Goal: Information Seeking & Learning: Learn about a topic

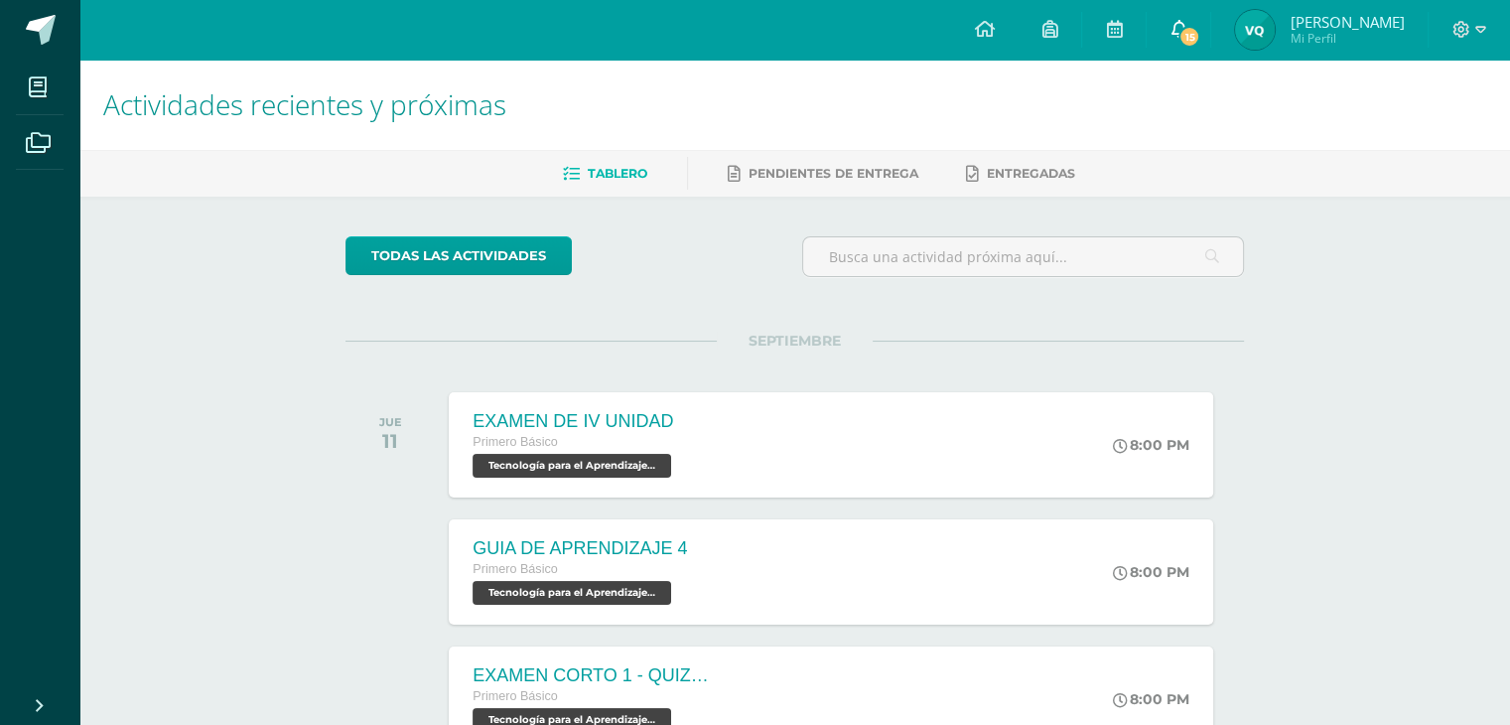
click at [1210, 28] on link "15" at bounding box center [1178, 30] width 64 height 60
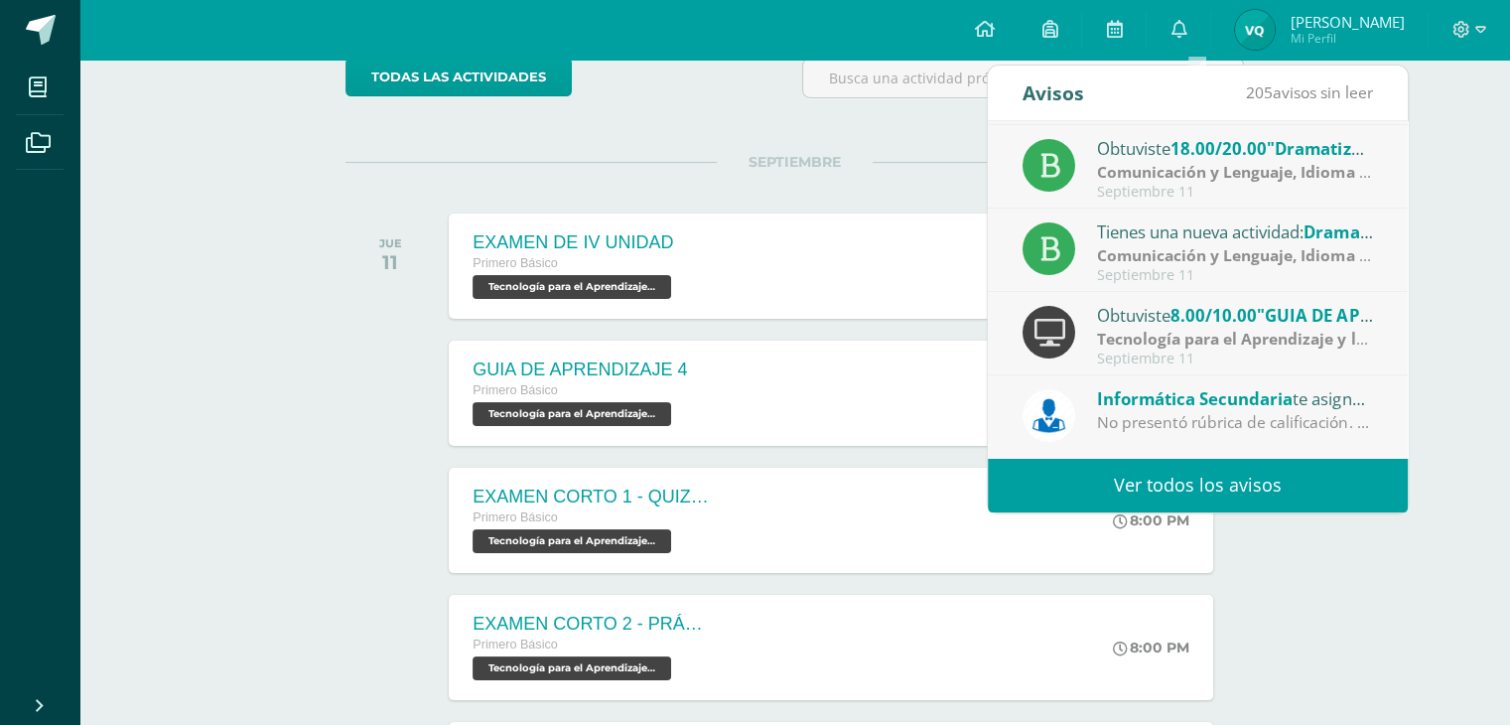
scroll to position [174, 0]
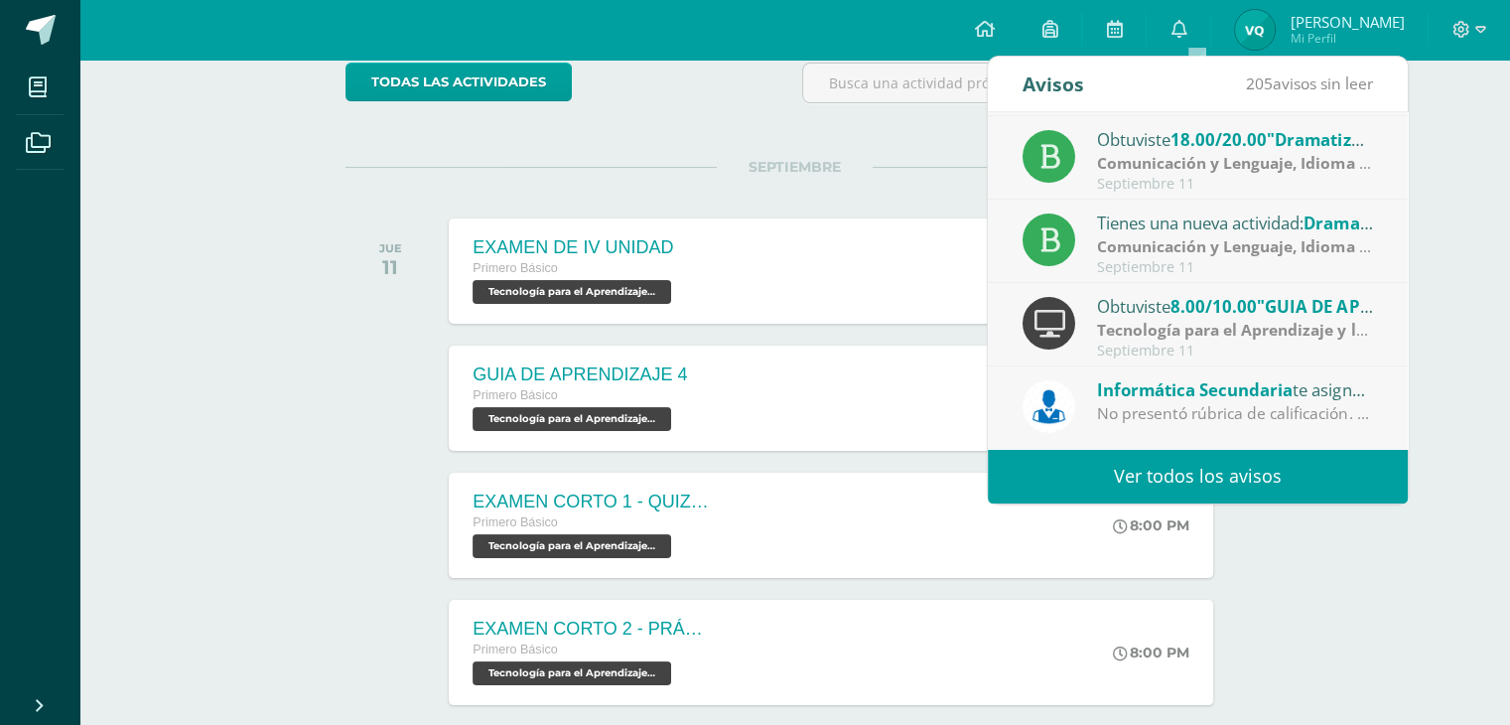
click at [1214, 164] on strong "Comunicación y Lenguaje, Idioma Español" at bounding box center [1258, 163] width 322 height 22
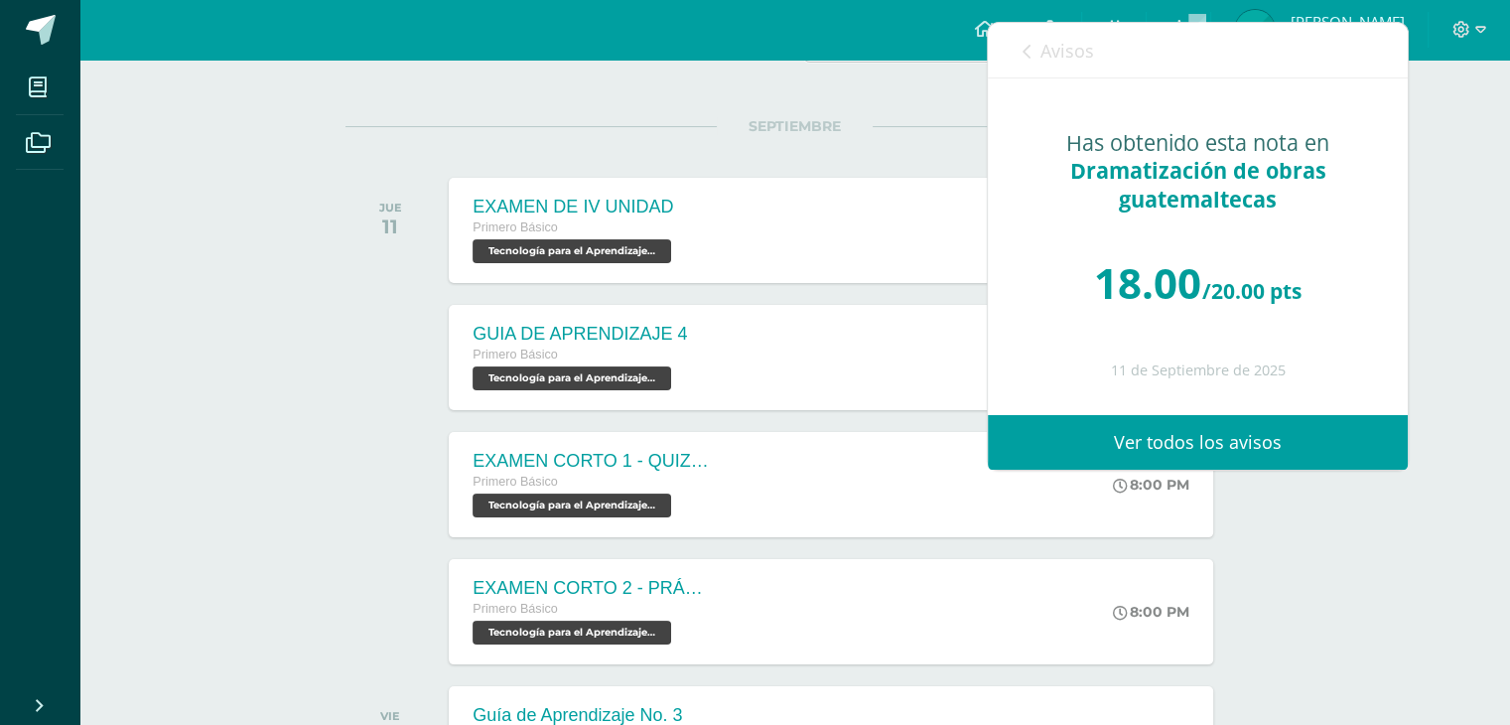
scroll to position [216, 0]
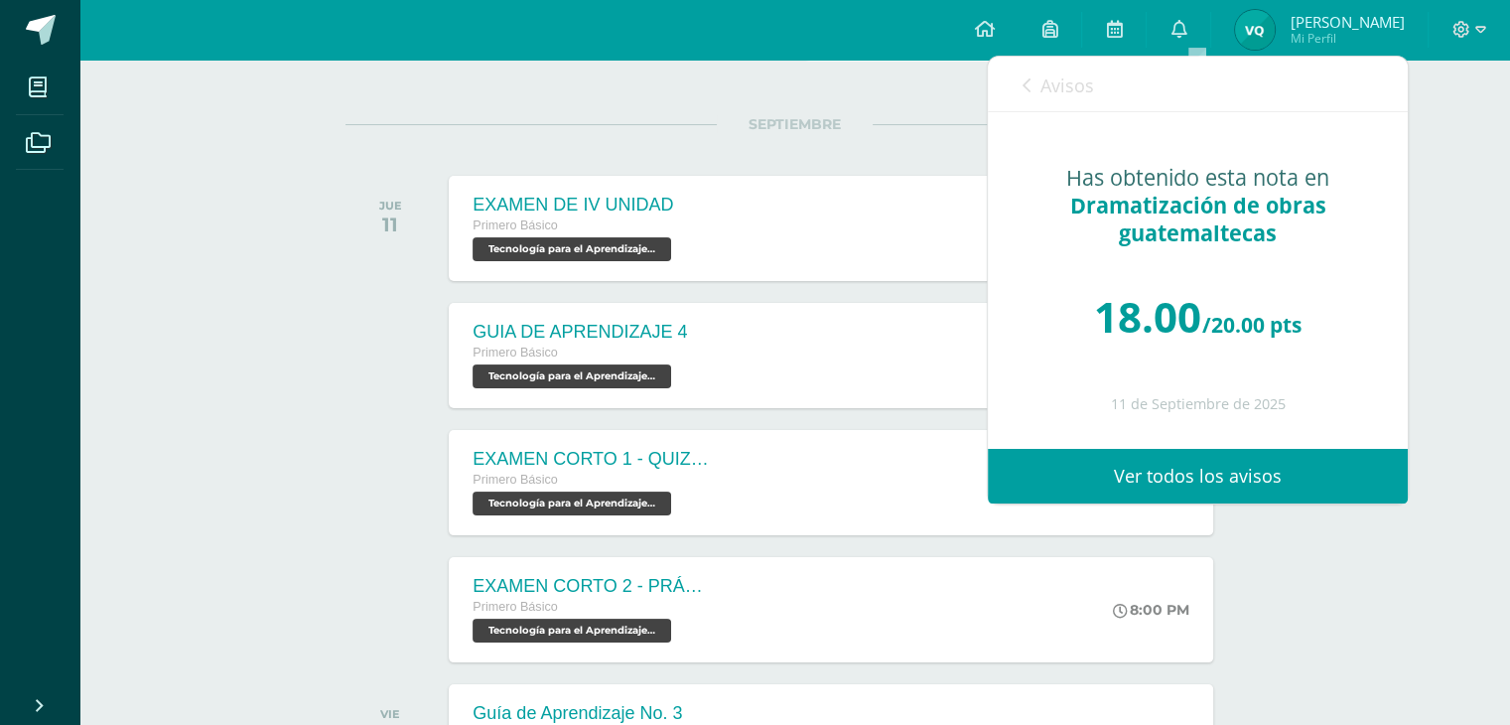
click at [1056, 100] on link "Avisos" at bounding box center [1057, 85] width 71 height 57
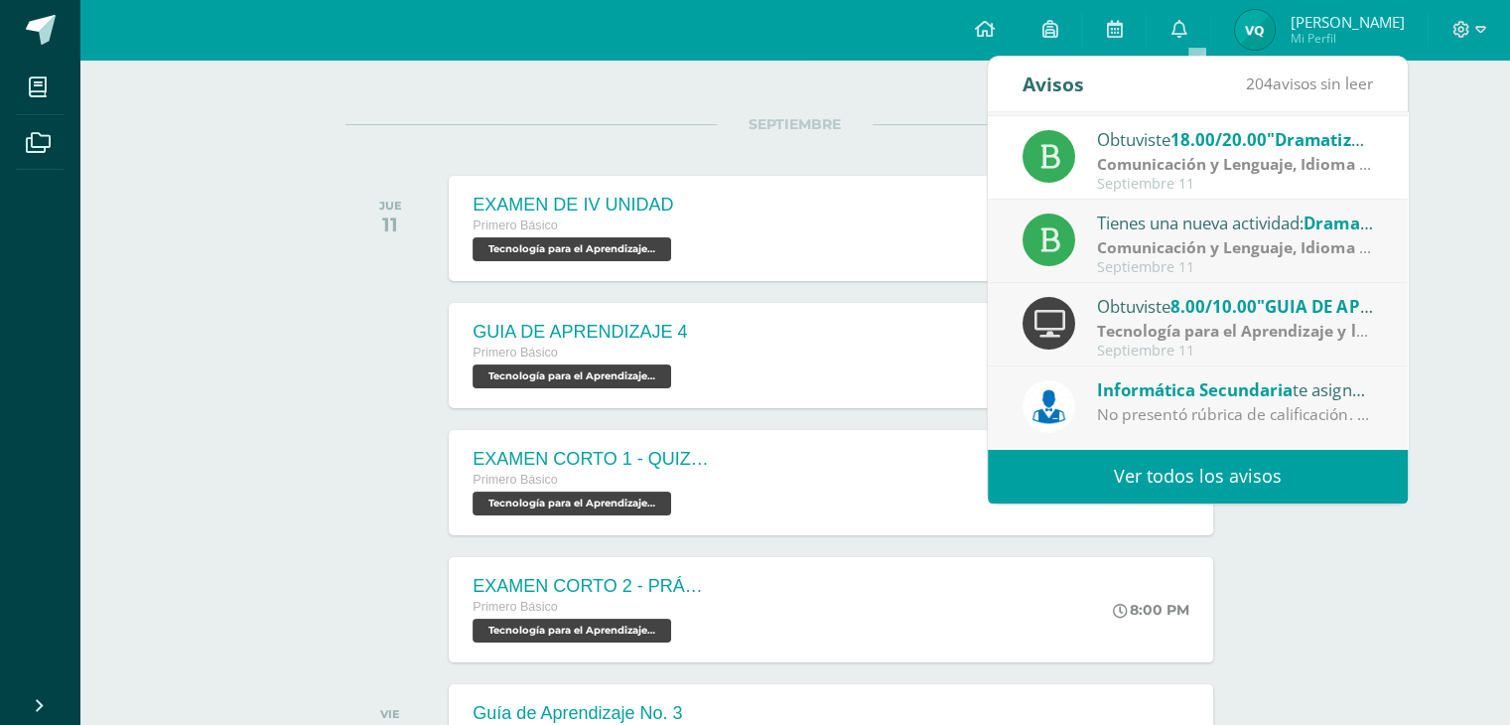
click at [1152, 328] on strong "Tecnología para el Aprendizaje y la Comunicación (Informática)" at bounding box center [1339, 331] width 484 height 22
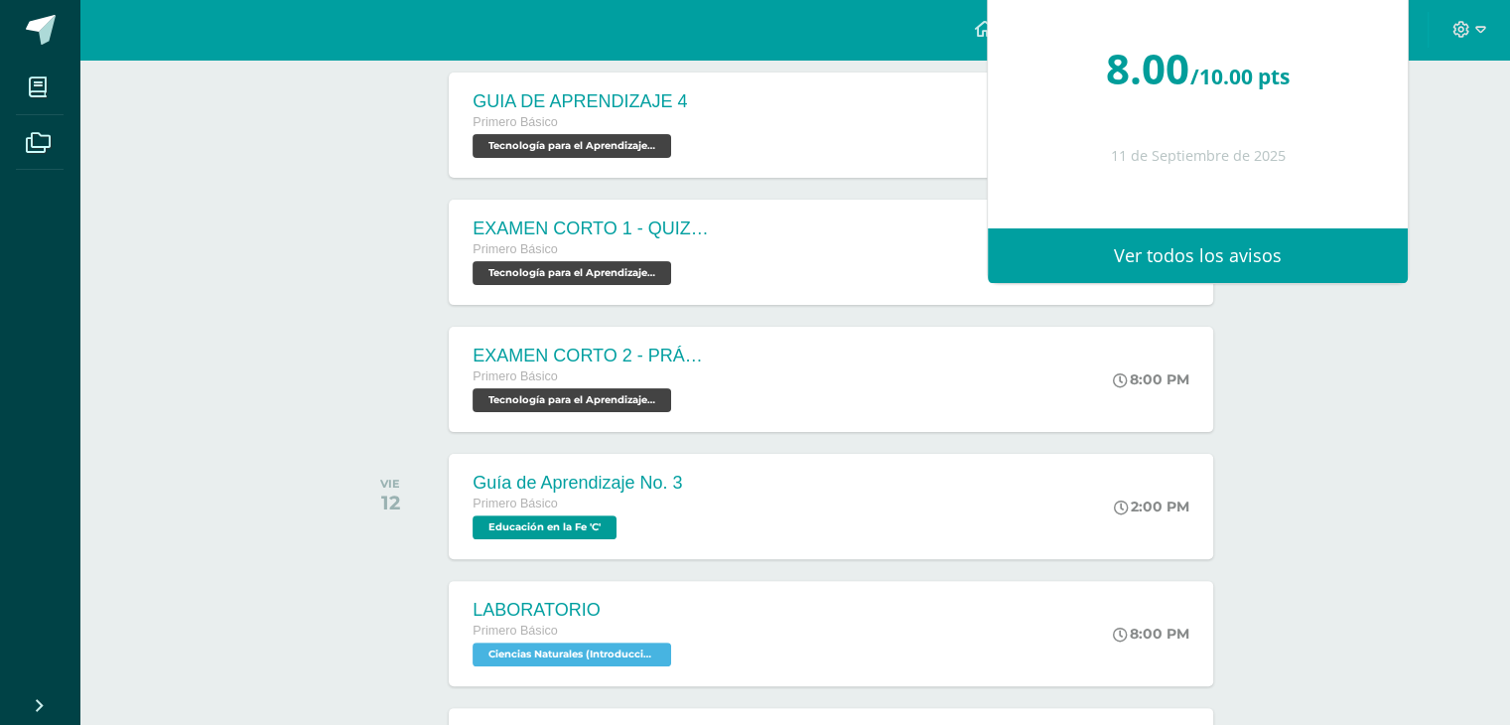
scroll to position [449, 0]
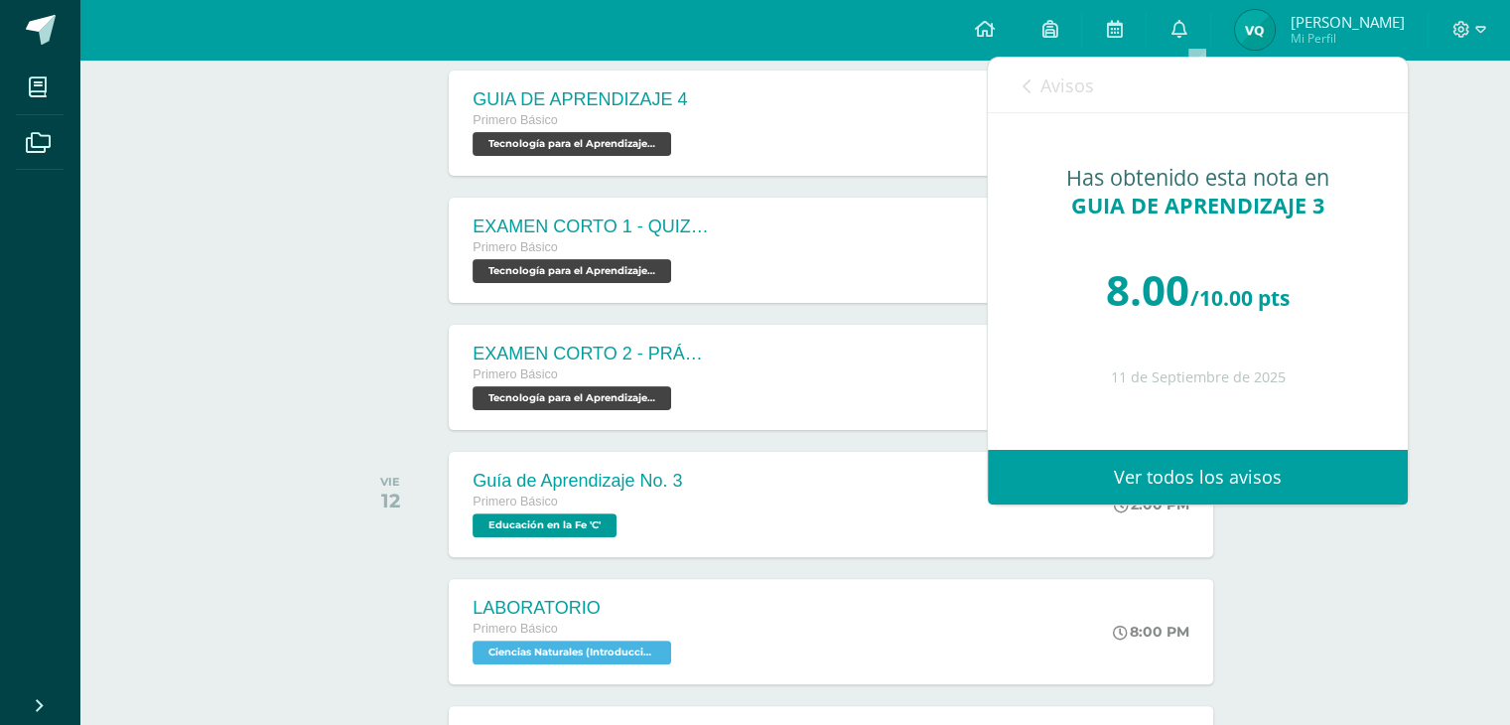
click at [1072, 100] on link "Avisos" at bounding box center [1057, 86] width 71 height 57
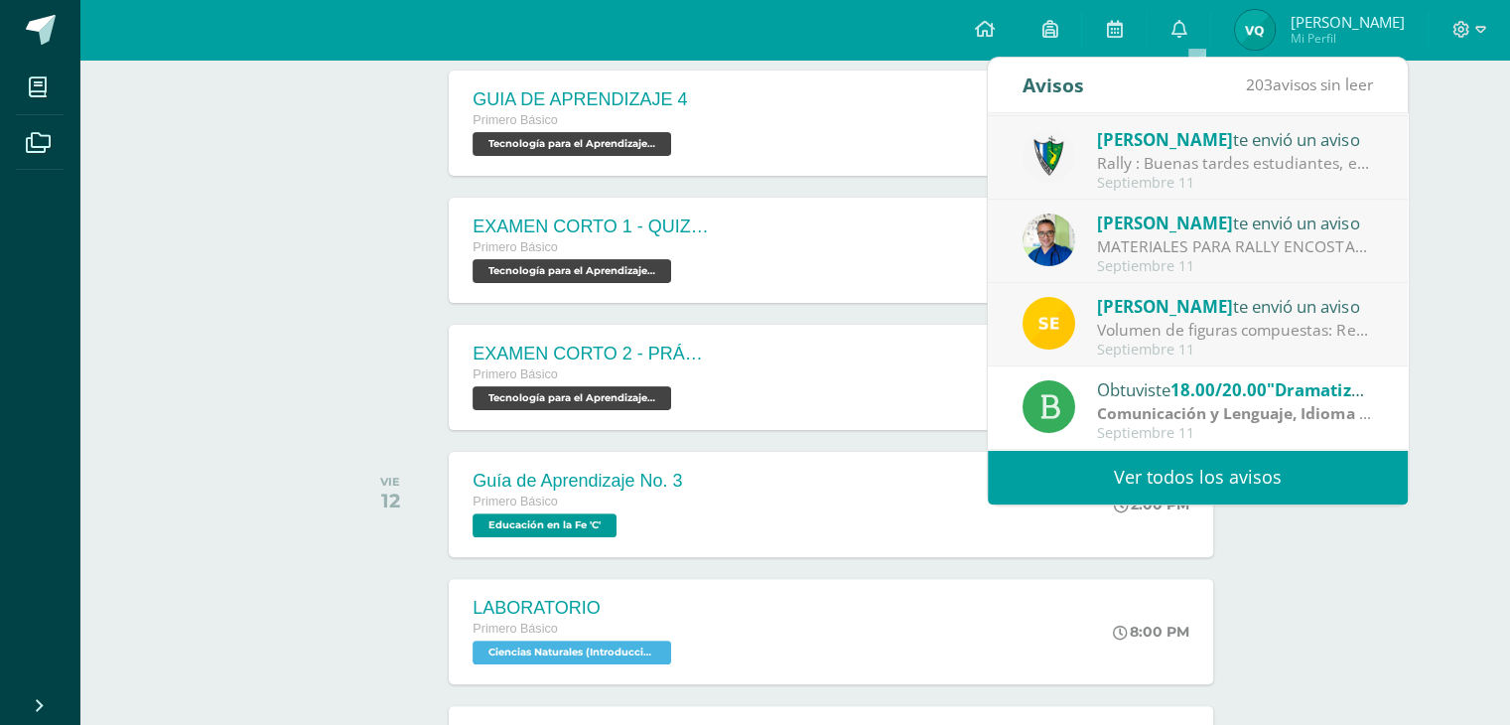
scroll to position [74, 0]
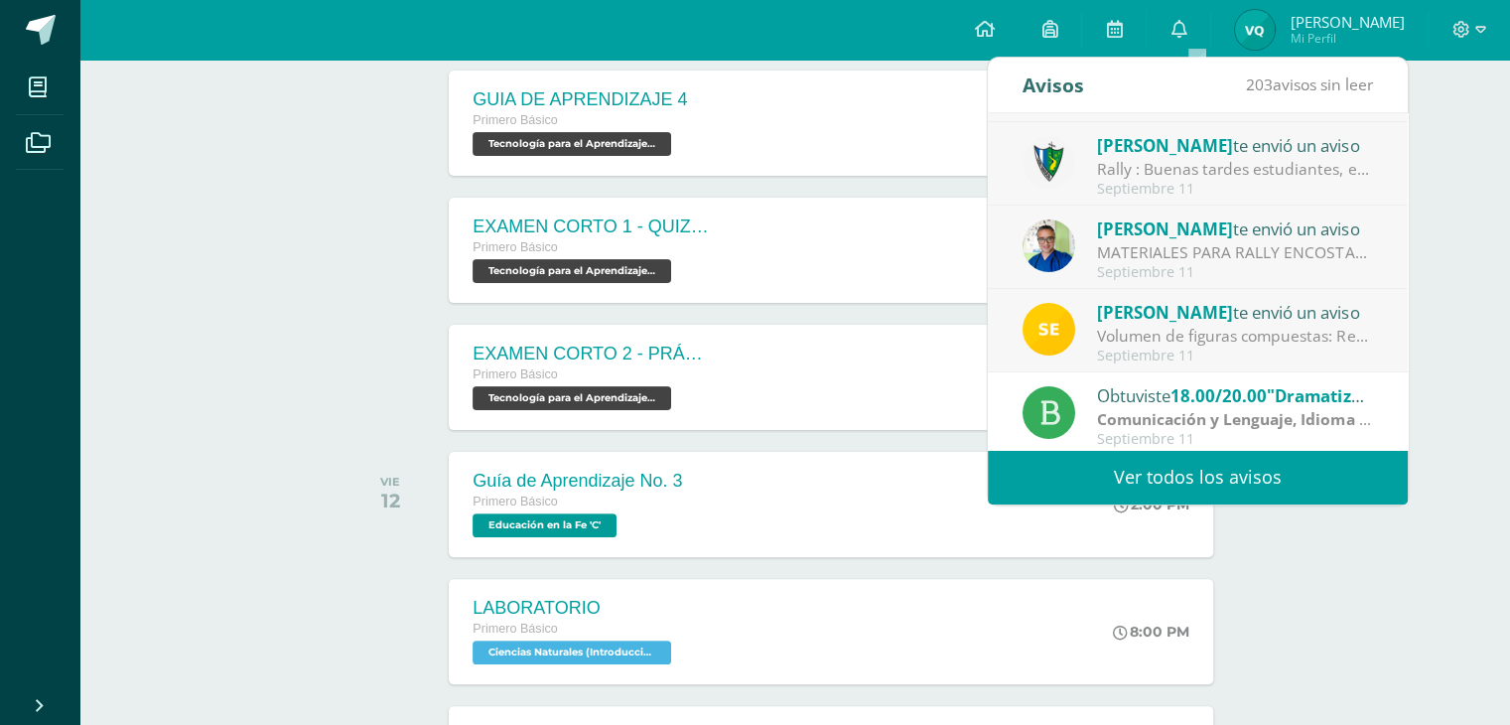
click at [1243, 373] on div "Obtuviste 18.00/20.00 "Dramatización de obras guatemaltecas" en Comunicación y …" at bounding box center [1198, 413] width 420 height 83
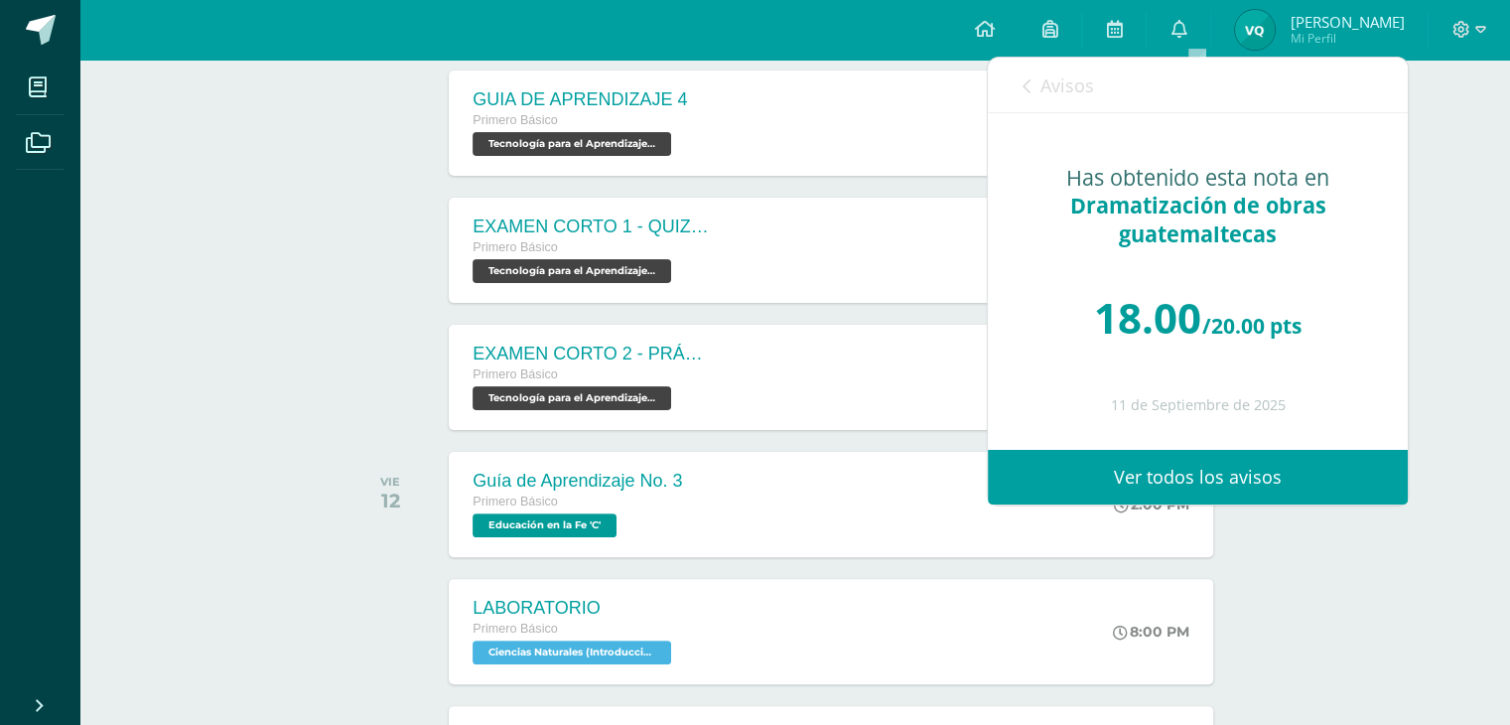
click at [1034, 93] on link "Avisos" at bounding box center [1057, 86] width 71 height 57
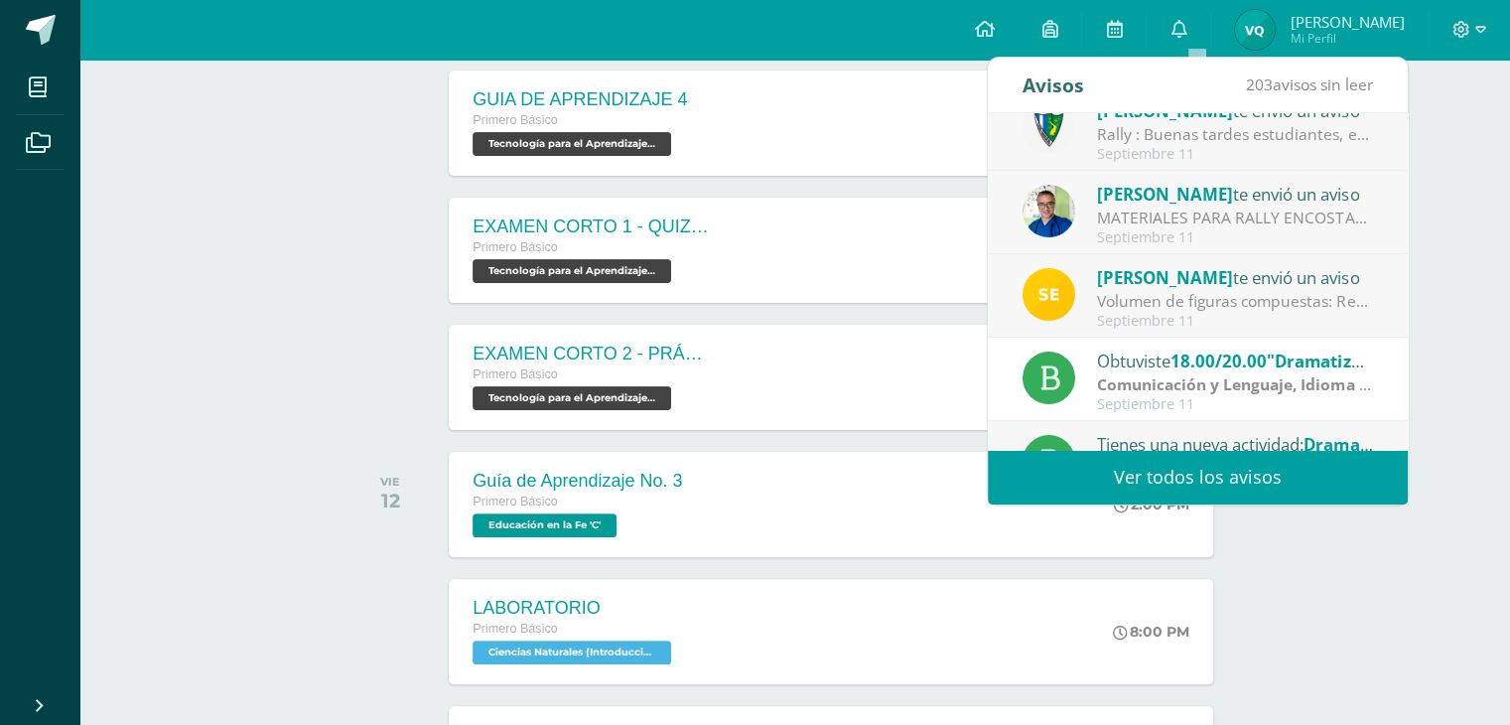
scroll to position [115, 0]
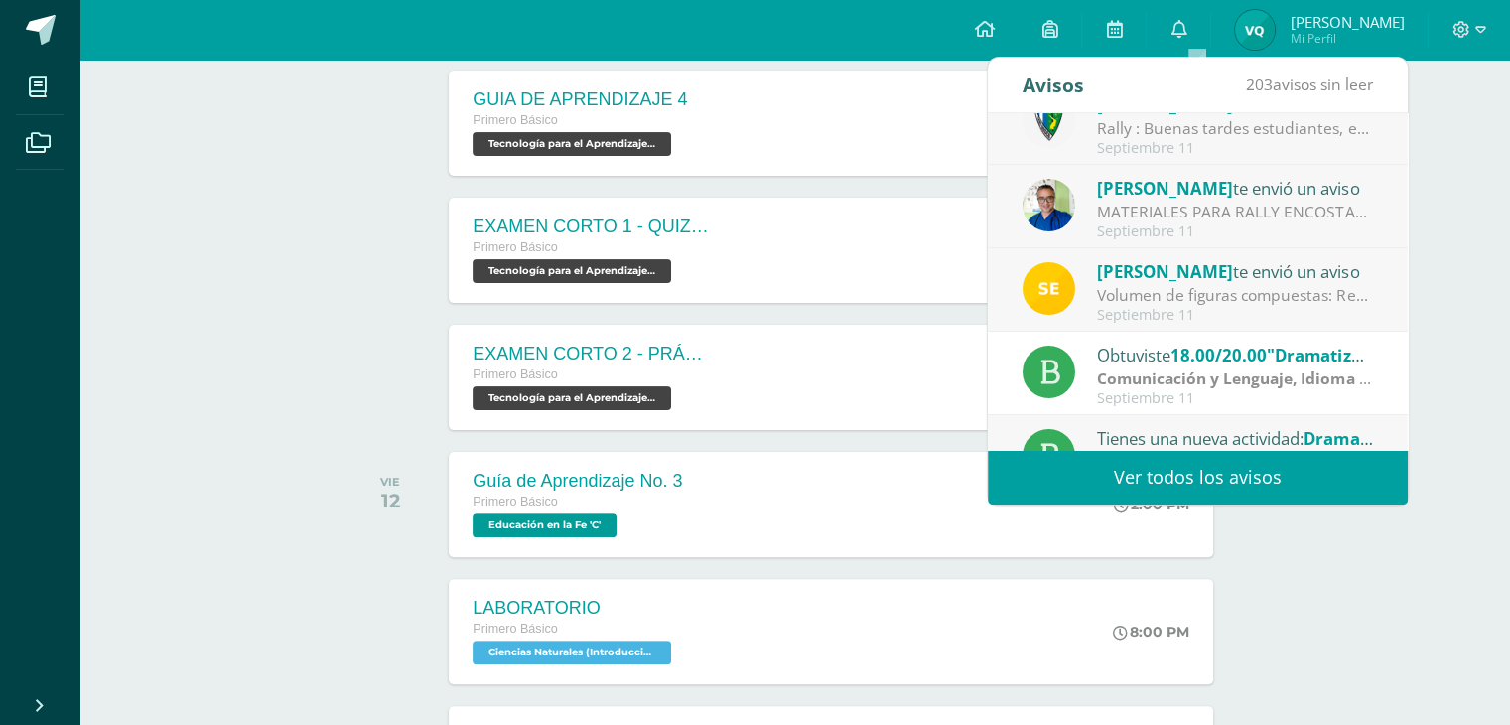
click at [1220, 284] on div "Volumen de figuras compuestas: Realiza los siguientes ejercicios en tu cuaderno…" at bounding box center [1235, 295] width 276 height 23
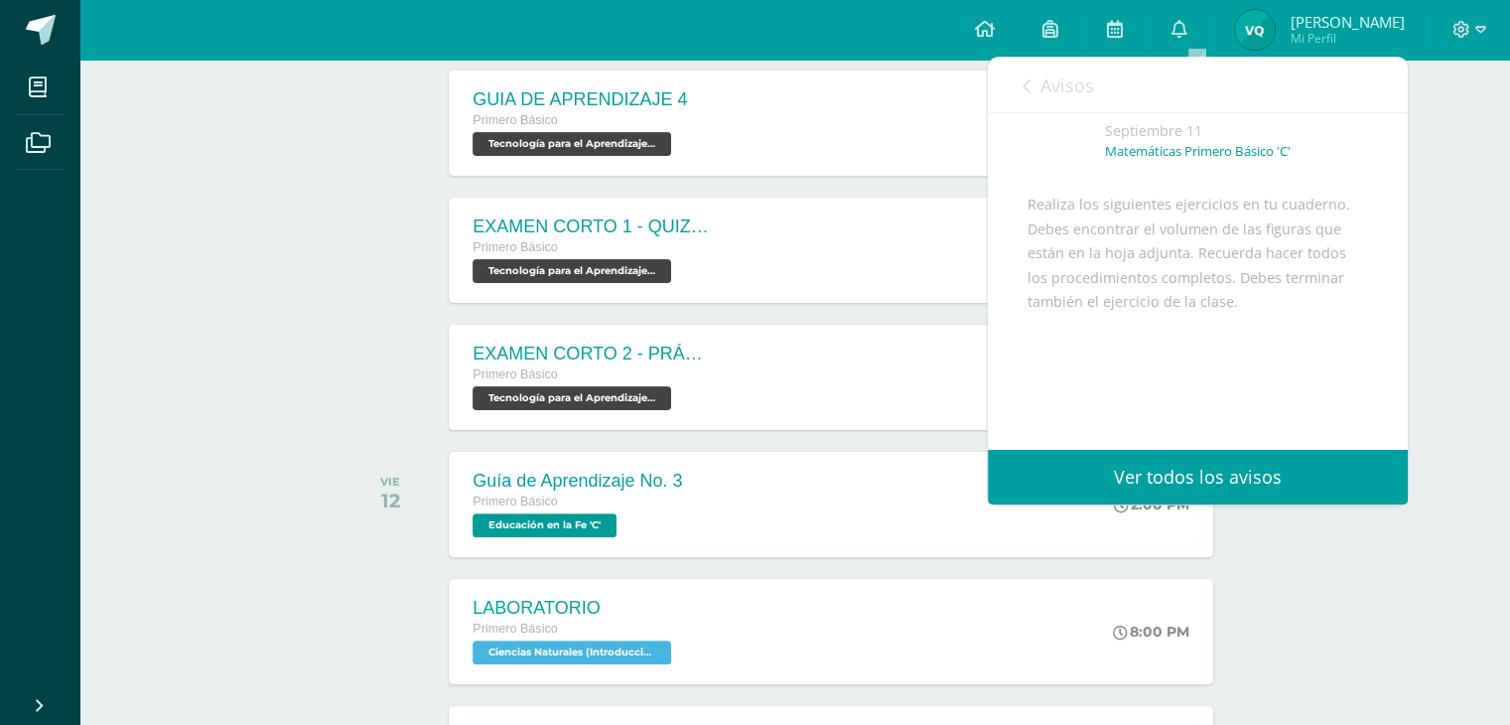
scroll to position [95, 0]
click at [1038, 109] on link "Avisos" at bounding box center [1057, 86] width 71 height 57
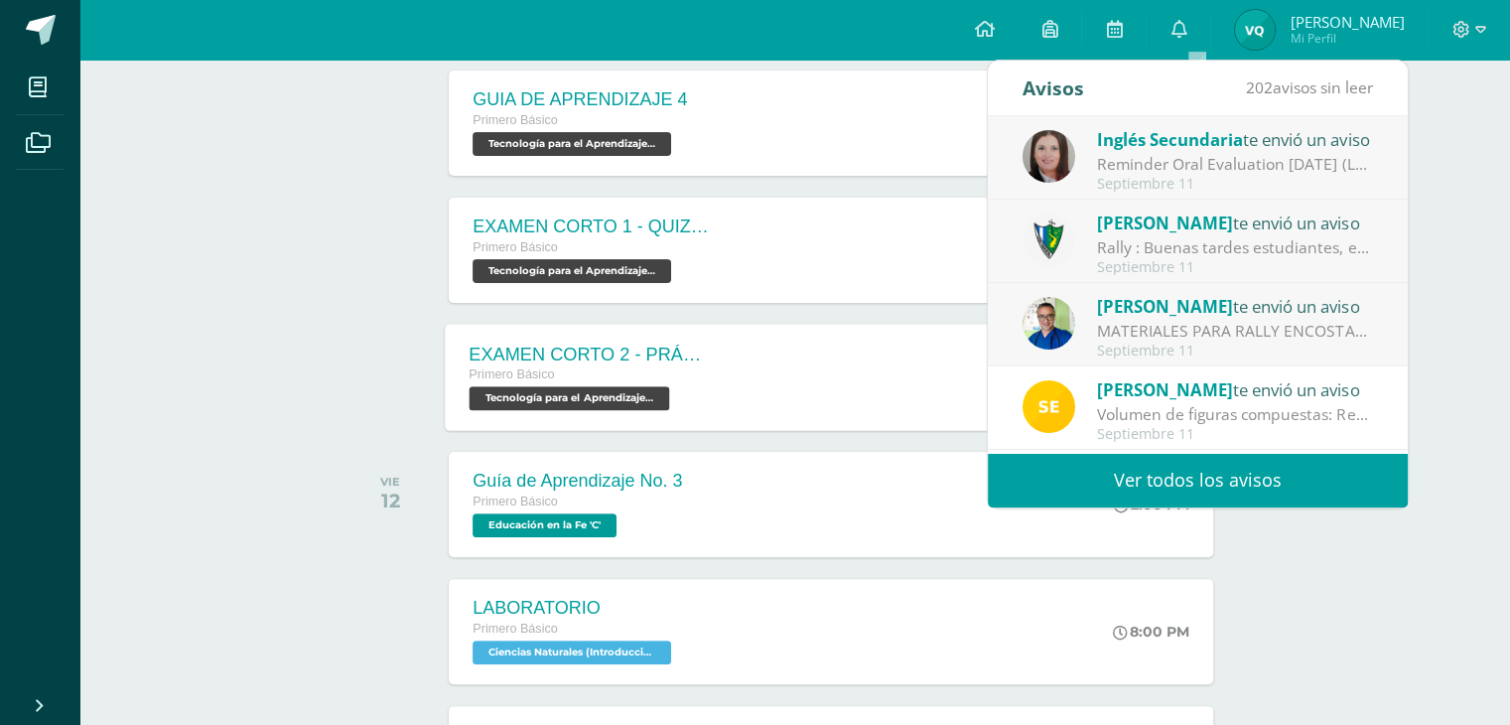
scroll to position [1185, 0]
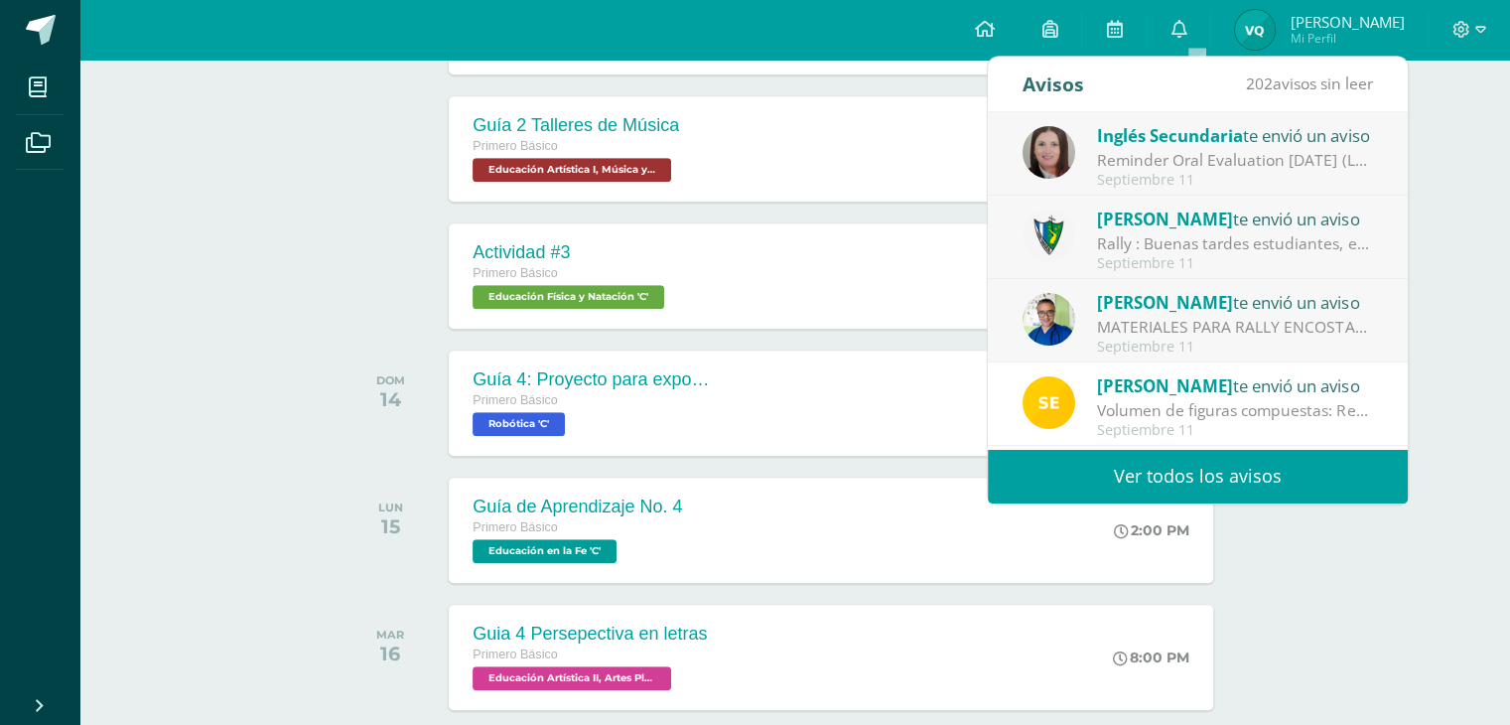
click at [371, 93] on div "Guía 2 Talleres de Música Primero Básico Educación Artística I, Música y [PERSO…" at bounding box center [794, 148] width 898 height 111
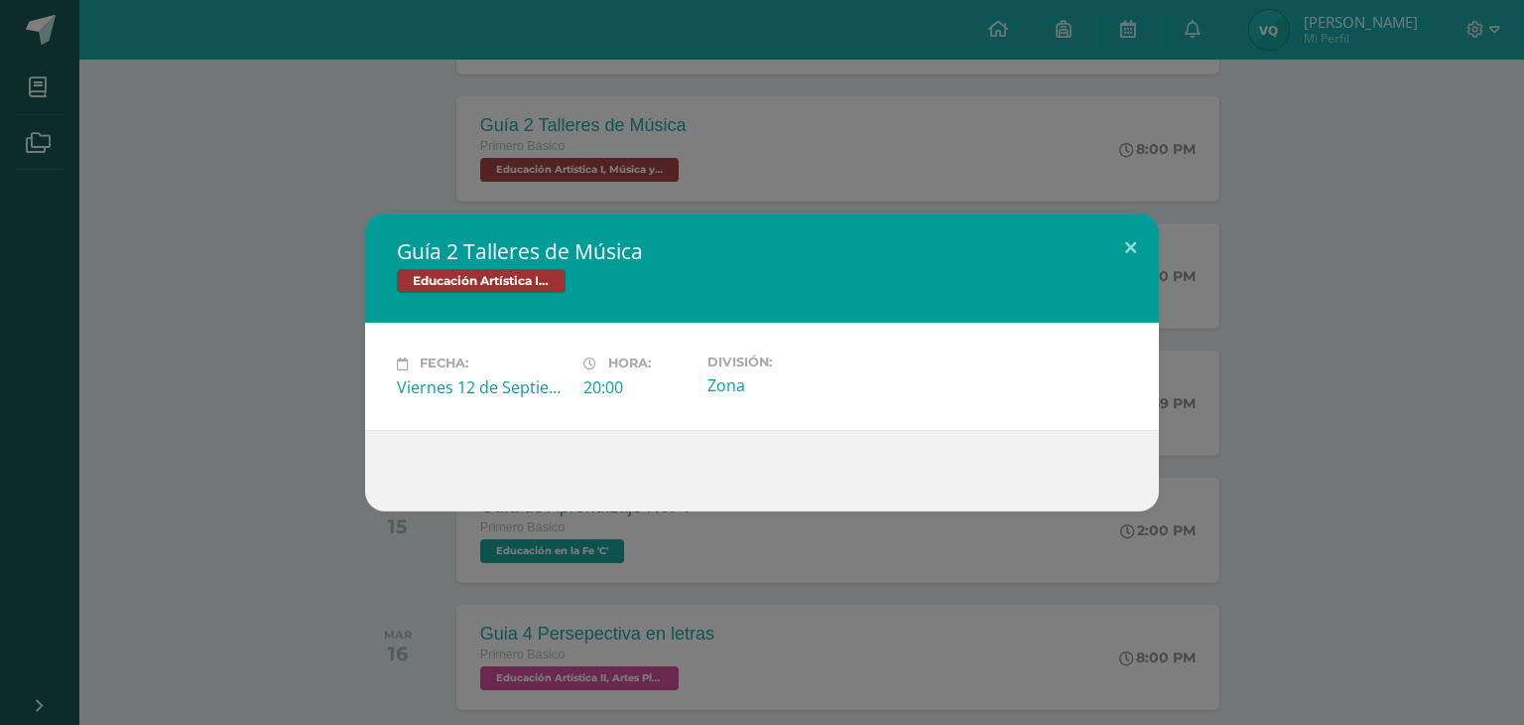
drag, startPoint x: 1128, startPoint y: 247, endPoint x: 1274, endPoint y: 199, distance: 153.5
click at [1274, 199] on div "Guía 2 Talleres de Música Educación Artística I, Música y Danza Fecha: [DATE] H…" at bounding box center [762, 362] width 1524 height 725
